Goal: Feedback & Contribution: Leave review/rating

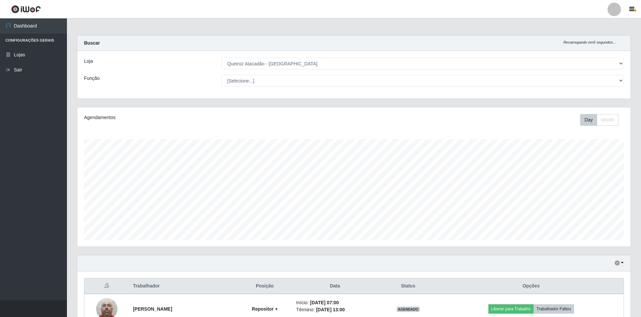
select select "517"
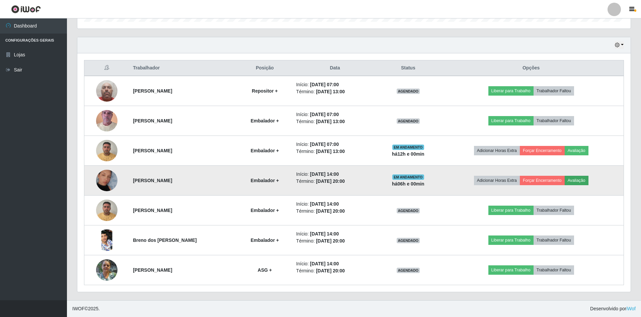
scroll to position [139, 554]
click at [583, 180] on button "Avaliação" at bounding box center [577, 180] width 24 height 9
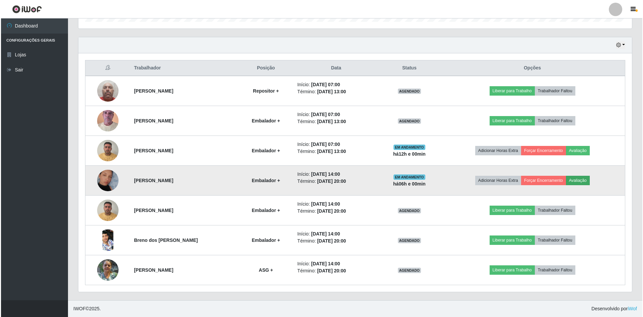
scroll to position [139, 550]
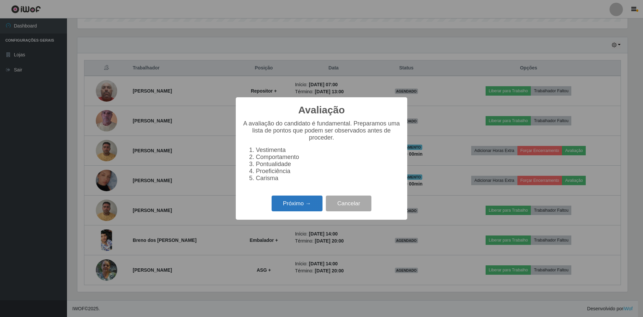
click at [296, 207] on button "Próximo →" at bounding box center [297, 203] width 51 height 16
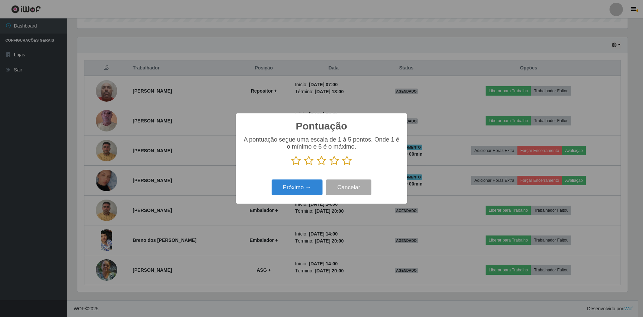
click at [298, 162] on icon at bounding box center [295, 160] width 9 height 10
click at [291, 165] on input "radio" at bounding box center [291, 165] width 0 height 0
click at [313, 160] on icon at bounding box center [308, 160] width 9 height 10
click at [304, 165] on input "radio" at bounding box center [304, 165] width 0 height 0
click at [320, 160] on icon at bounding box center [321, 160] width 9 height 10
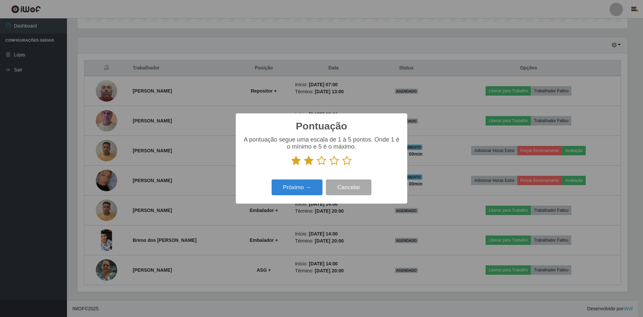
click at [317, 165] on input "radio" at bounding box center [317, 165] width 0 height 0
click at [333, 160] on icon at bounding box center [334, 160] width 9 height 10
click at [330, 165] on input "radio" at bounding box center [330, 165] width 0 height 0
click at [350, 162] on icon at bounding box center [346, 160] width 9 height 10
click at [342, 165] on input "radio" at bounding box center [342, 165] width 0 height 0
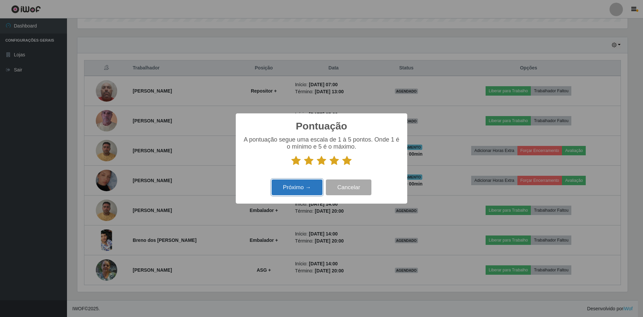
click at [308, 186] on button "Próximo →" at bounding box center [297, 187] width 51 height 16
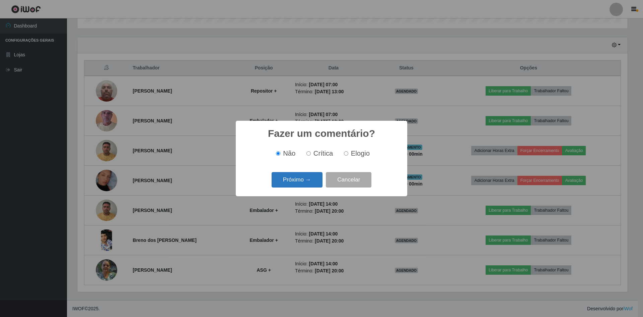
click at [300, 182] on button "Próximo →" at bounding box center [297, 180] width 51 height 16
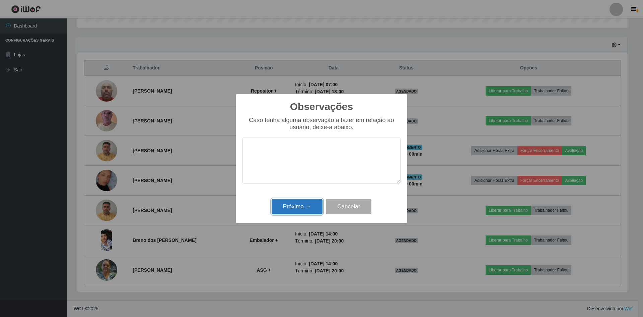
click at [300, 201] on button "Próximo →" at bounding box center [297, 207] width 51 height 16
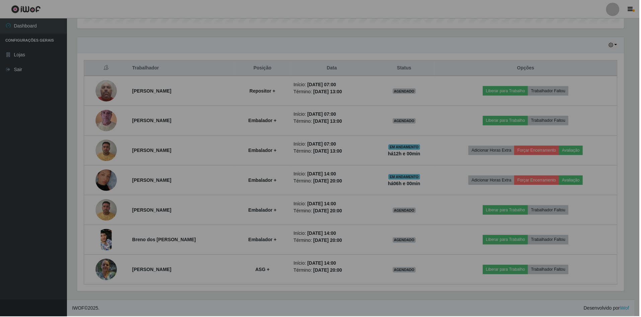
scroll to position [139, 554]
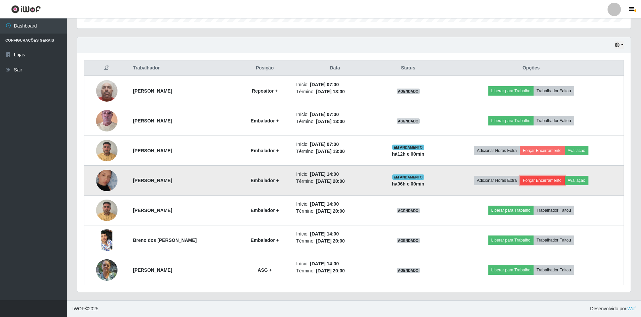
click at [547, 183] on button "Forçar Encerramento" at bounding box center [542, 180] width 45 height 9
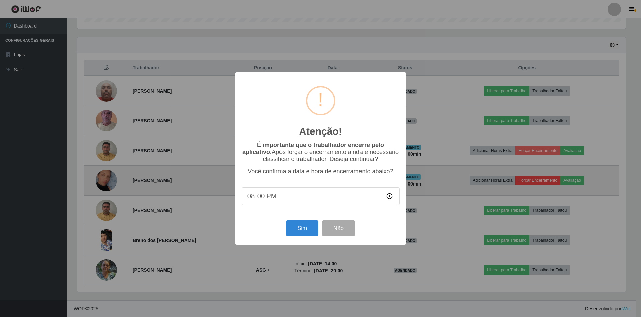
scroll to position [139, 550]
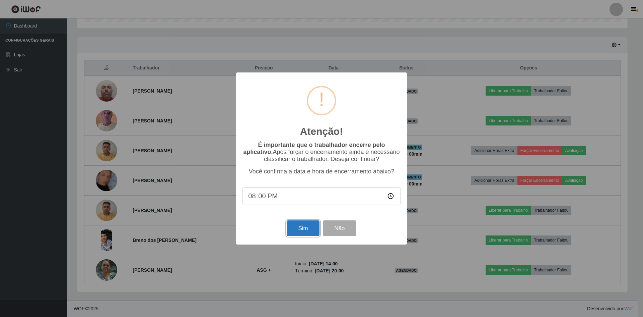
click at [307, 235] on button "Sim" at bounding box center [303, 228] width 32 height 16
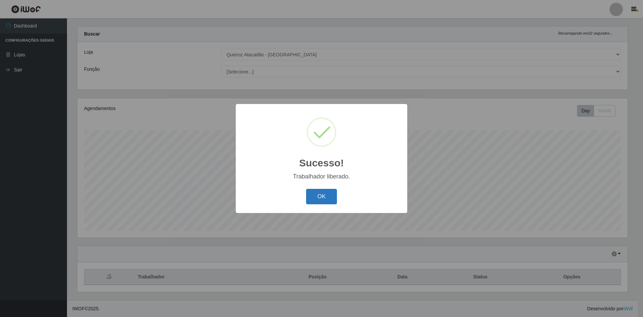
click at [322, 194] on button "OK" at bounding box center [321, 197] width 31 height 16
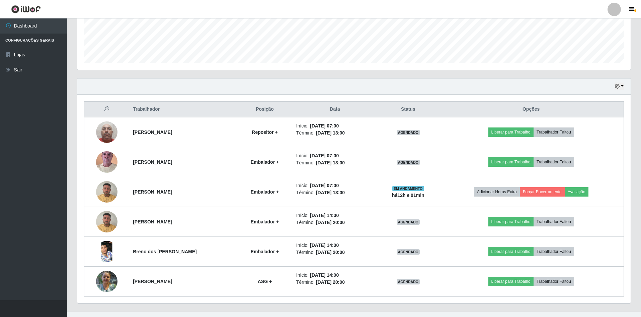
scroll to position [188, 0]
